Goal: Task Accomplishment & Management: Use online tool/utility

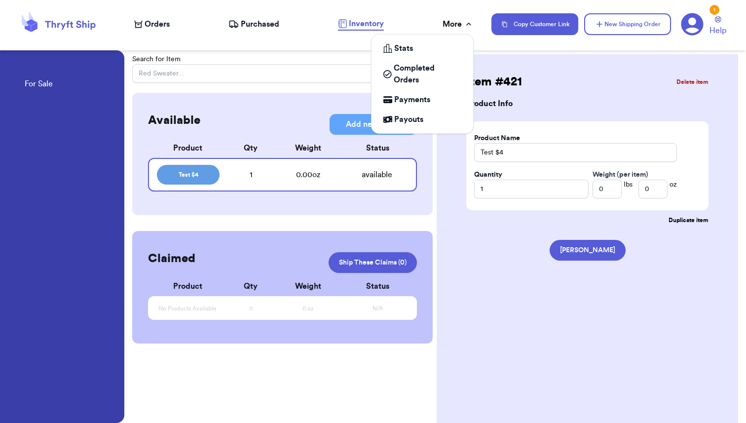
click at [456, 26] on div "More" at bounding box center [458, 24] width 31 height 12
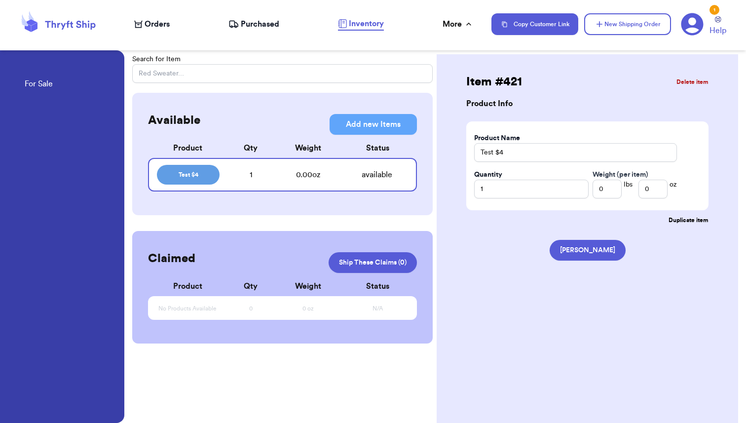
click at [690, 22] on icon at bounding box center [692, 24] width 23 height 23
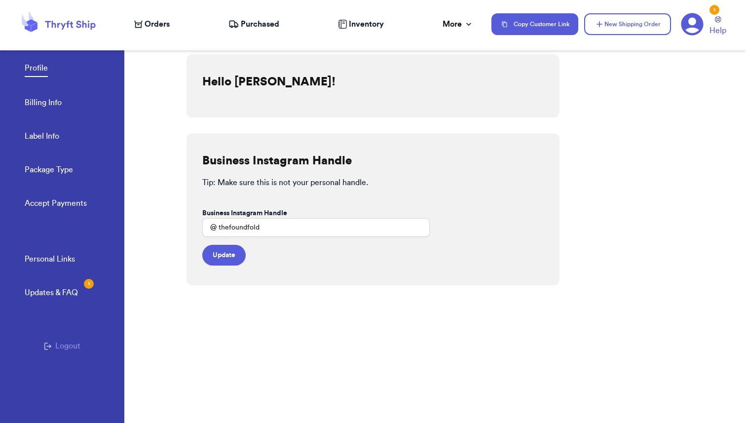
click at [51, 201] on link "Accept Payments" at bounding box center [56, 204] width 62 height 14
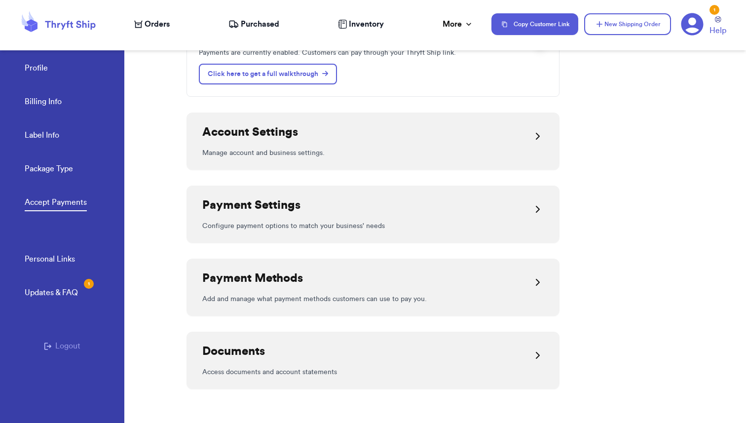
scroll to position [127, 0]
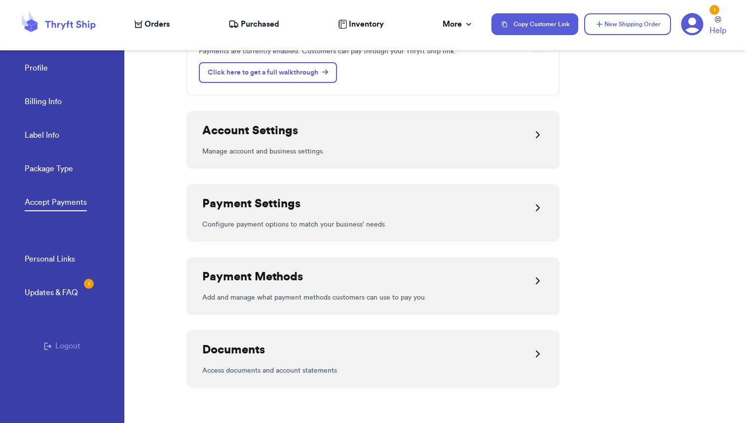
click at [315, 198] on div "Payment Settings" at bounding box center [373, 208] width 342 height 24
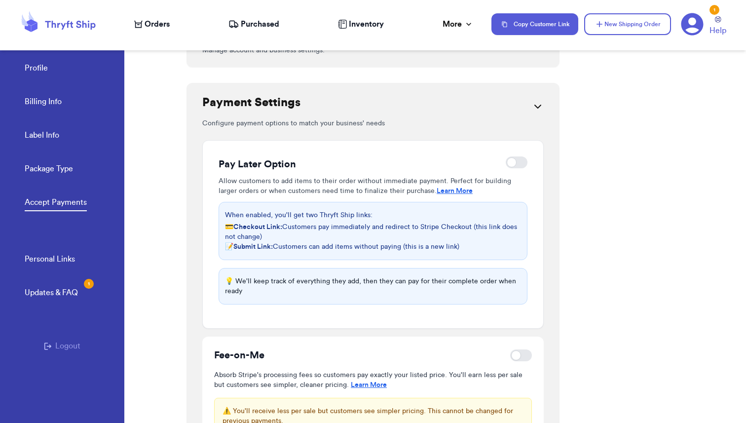
scroll to position [230, 0]
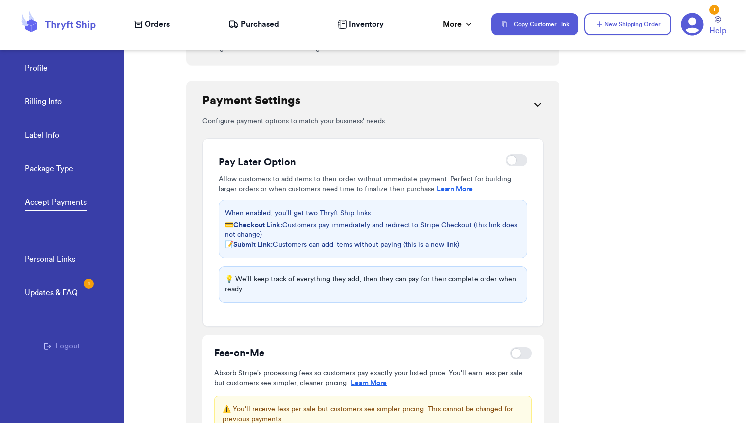
click at [59, 289] on div "Updates & FAQ 1" at bounding box center [51, 293] width 53 height 12
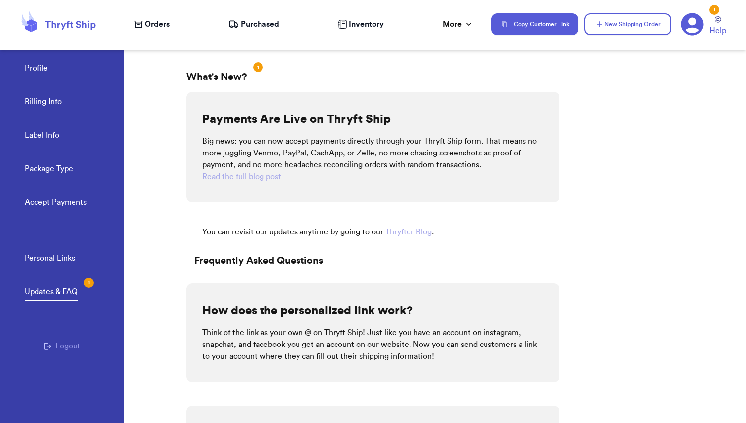
click at [147, 24] on span "Orders" at bounding box center [157, 24] width 25 height 12
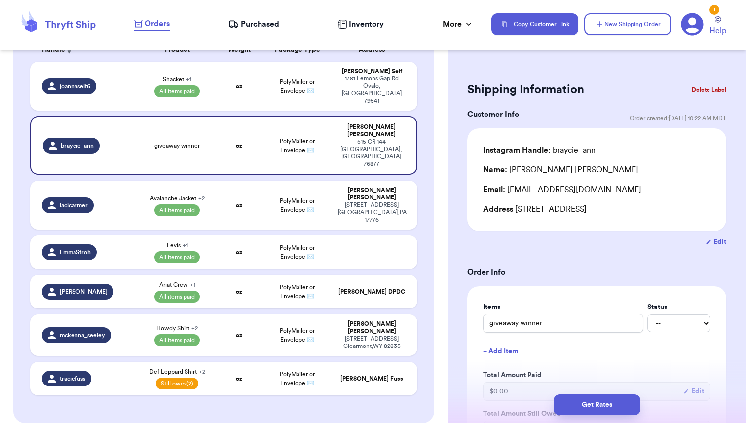
scroll to position [169, 0]
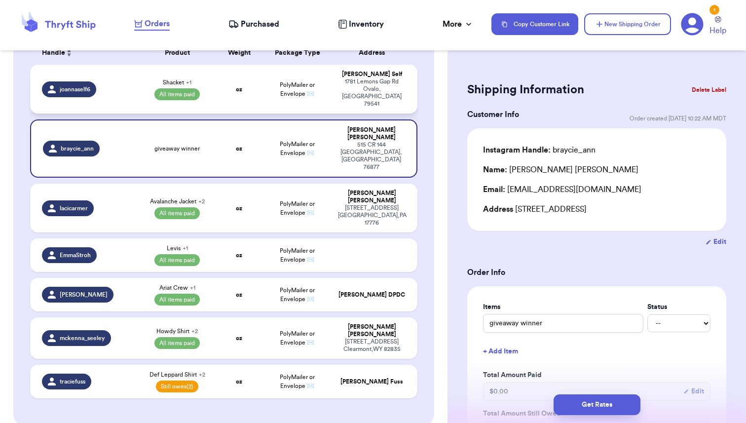
click at [229, 71] on td "oz" at bounding box center [239, 89] width 46 height 49
type input "Shacket"
select select "paid"
type input "19.75"
select select "paid"
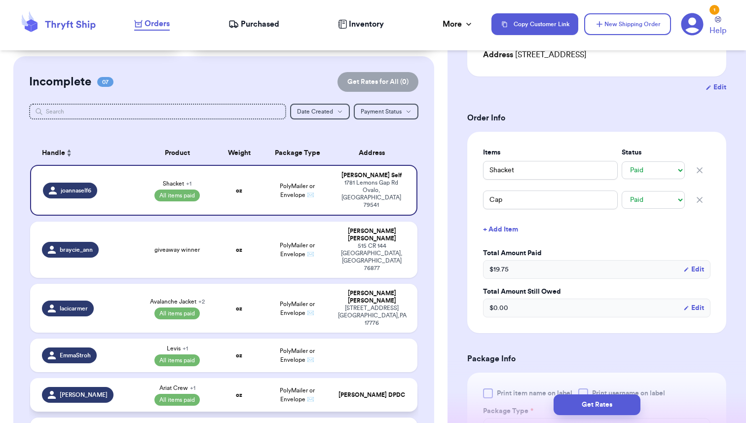
scroll to position [68, 0]
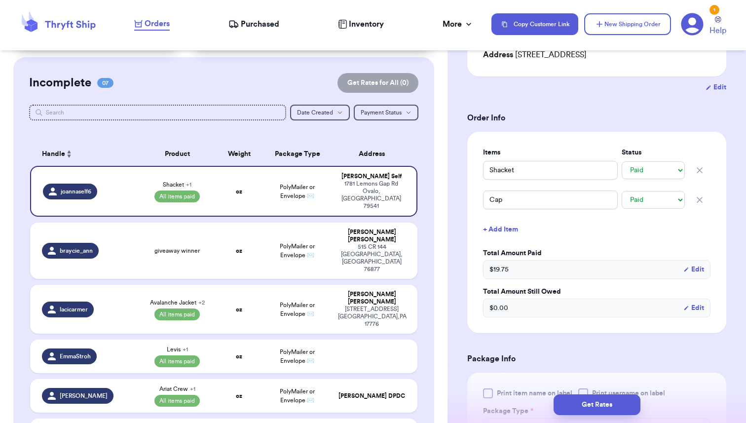
click at [690, 23] on icon at bounding box center [692, 24] width 23 height 23
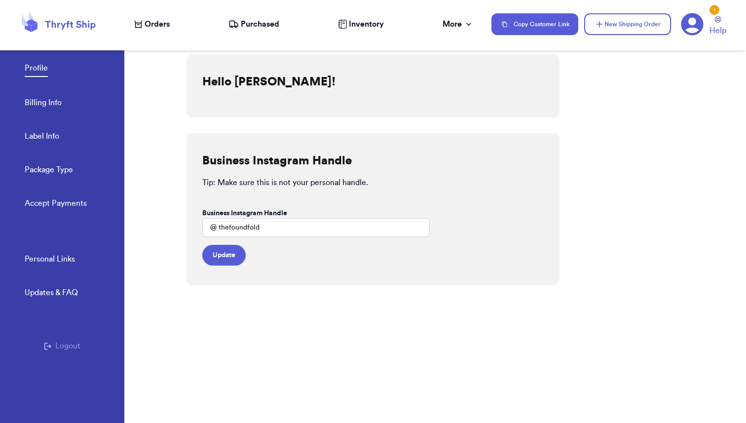
click at [34, 208] on link "Accept Payments" at bounding box center [56, 204] width 62 height 14
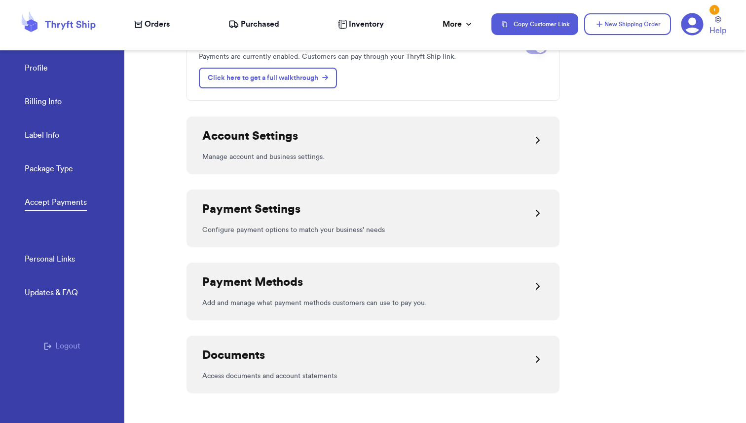
scroll to position [127, 0]
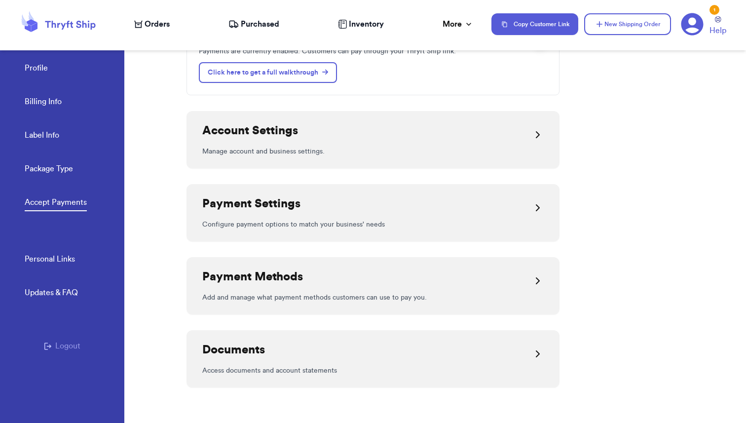
click at [303, 203] on div "Payment Settings" at bounding box center [373, 208] width 342 height 24
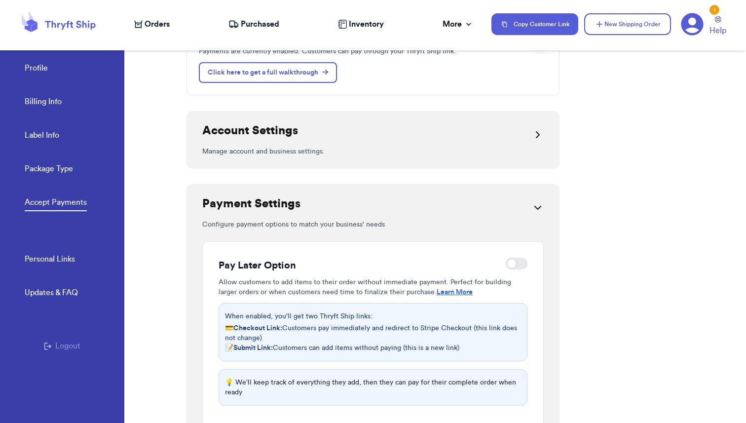
click at [514, 262] on div at bounding box center [517, 264] width 22 height 12
click at [506, 264] on input "checkbox" at bounding box center [505, 264] width 0 height 0
checkbox input "true"
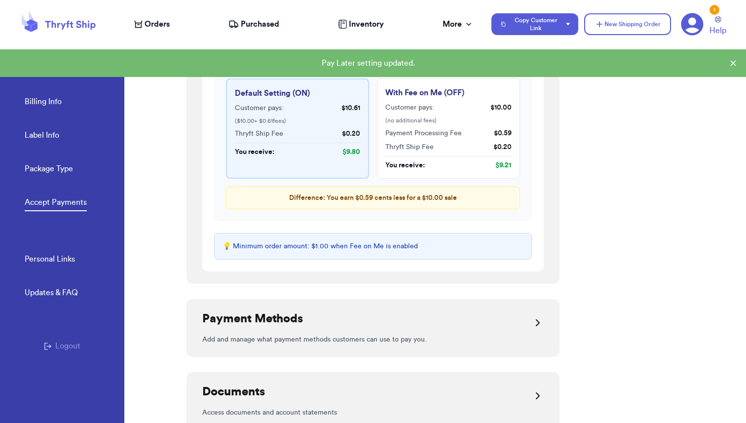
scroll to position [704, 0]
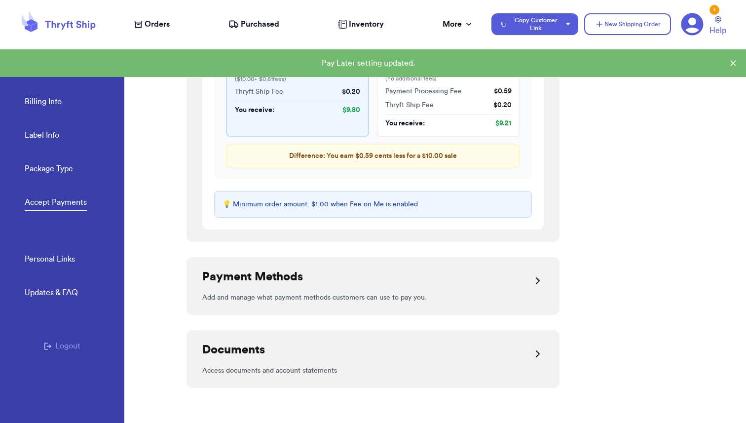
click at [344, 284] on div "Payment Methods" at bounding box center [373, 281] width 342 height 24
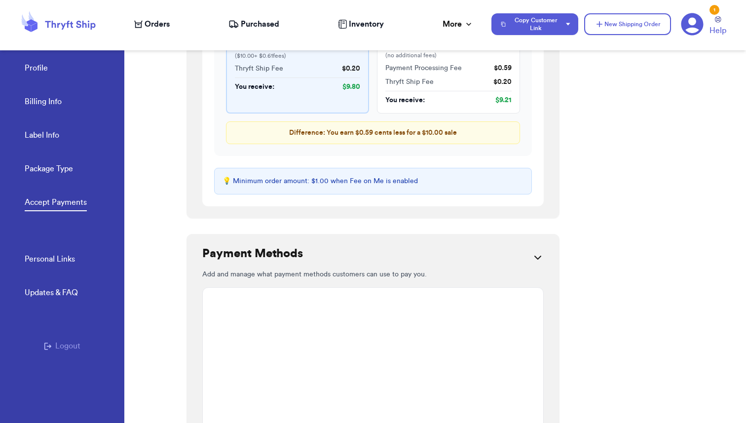
scroll to position [720, 0]
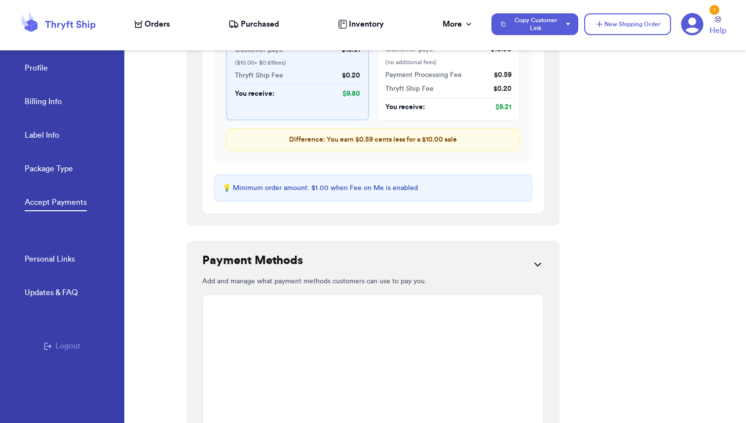
click at [155, 19] on span "Orders" at bounding box center [157, 24] width 25 height 12
select select "paid"
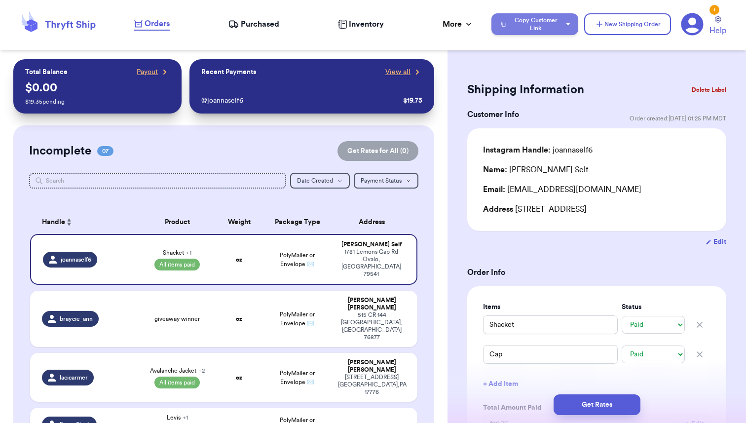
click at [569, 23] on icon "button" at bounding box center [568, 24] width 4 height 2
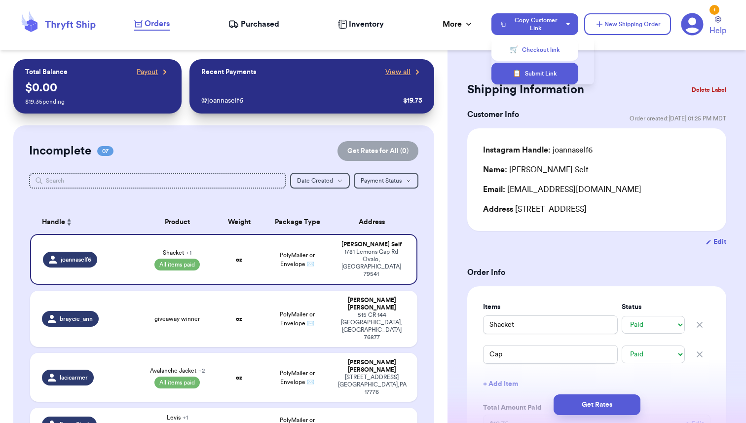
click at [528, 76] on button "📋 Submit Link" at bounding box center [535, 74] width 87 height 22
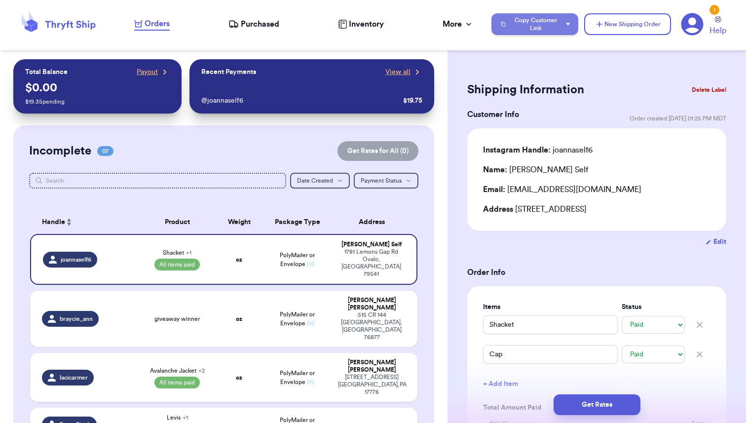
click at [567, 24] on icon "button" at bounding box center [568, 24] width 4 height 2
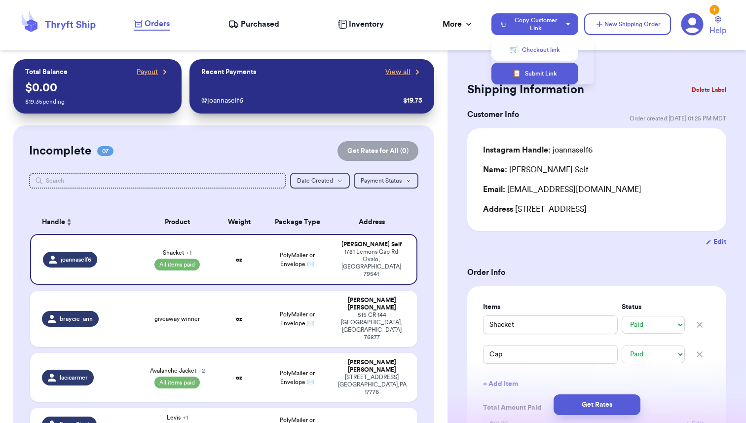
click at [539, 72] on button "📋 Submit Link" at bounding box center [535, 74] width 87 height 22
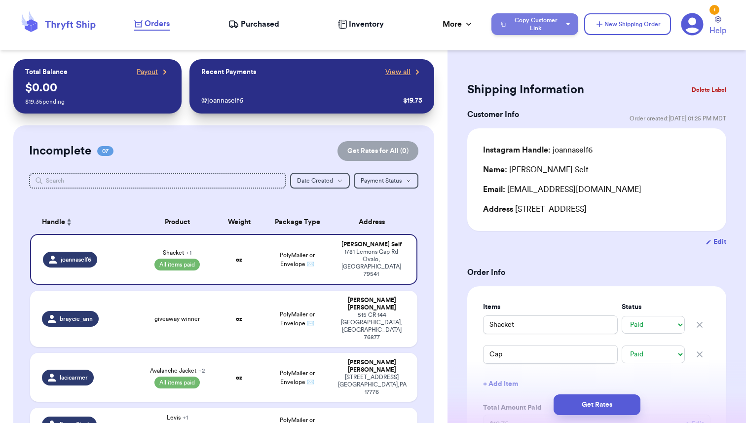
click at [569, 23] on icon "button" at bounding box center [568, 24] width 4 height 3
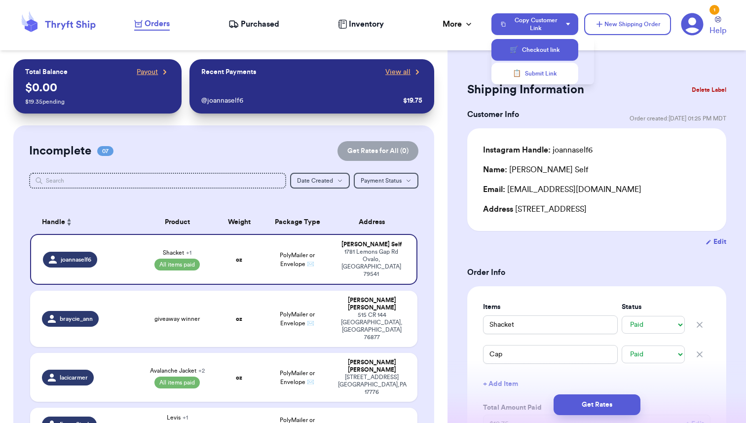
click at [537, 49] on button "🛒 Checkout link" at bounding box center [535, 50] width 87 height 22
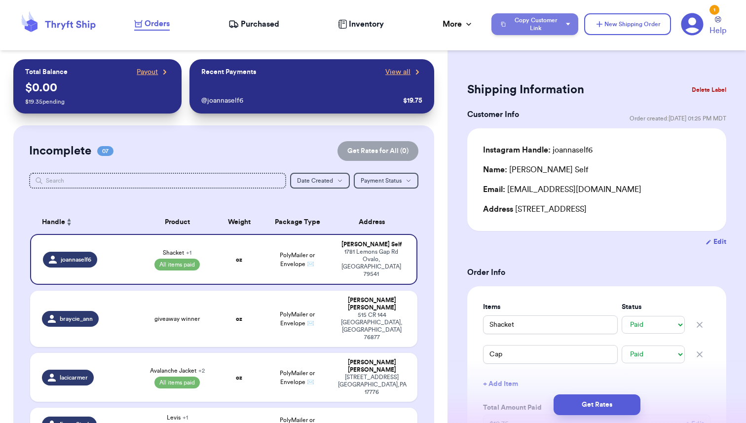
click at [570, 20] on button "Copy Customer Link" at bounding box center [535, 24] width 87 height 22
click at [437, 97] on div "Customer Link New Order Total Balance Payout $ 0.00 $ 19.35 pending Recent Paym…" at bounding box center [224, 400] width 448 height 682
click at [568, 22] on button "Copy Customer Link" at bounding box center [535, 24] width 87 height 22
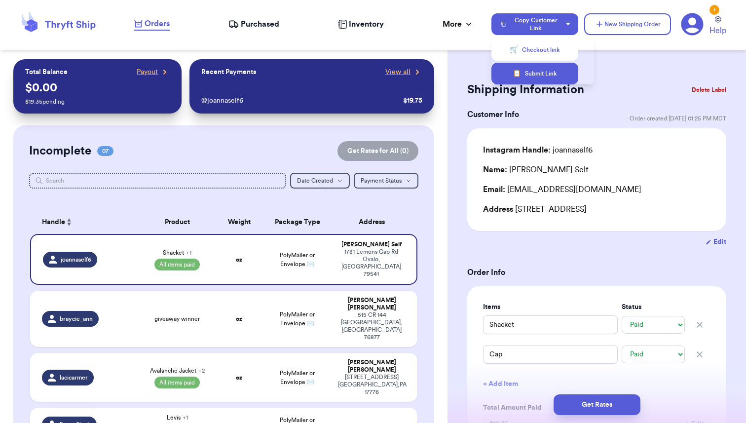
click at [537, 69] on button "📋 Submit Link" at bounding box center [535, 74] width 87 height 22
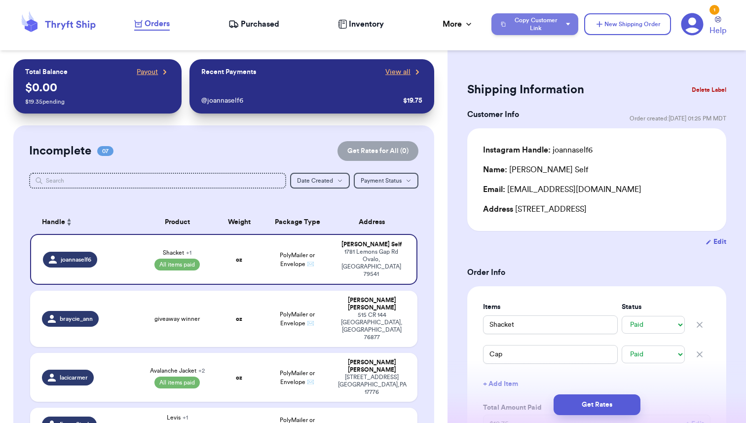
click at [569, 24] on icon "button" at bounding box center [568, 24] width 4 height 2
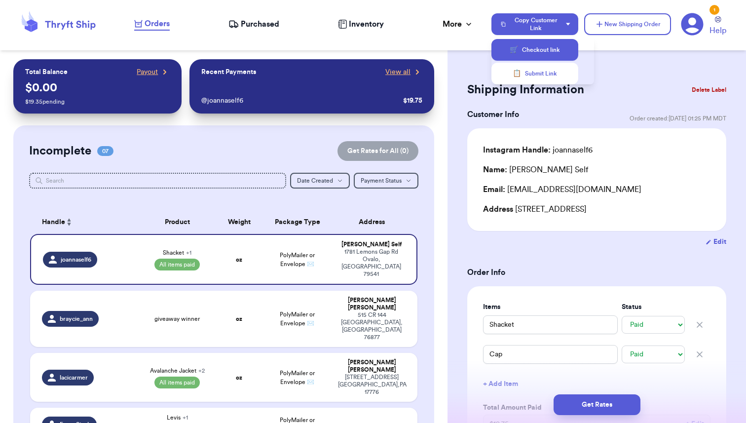
click at [546, 48] on button "🛒 Checkout link" at bounding box center [535, 50] width 87 height 22
